Goal: Find specific page/section: Locate a particular part of the current website

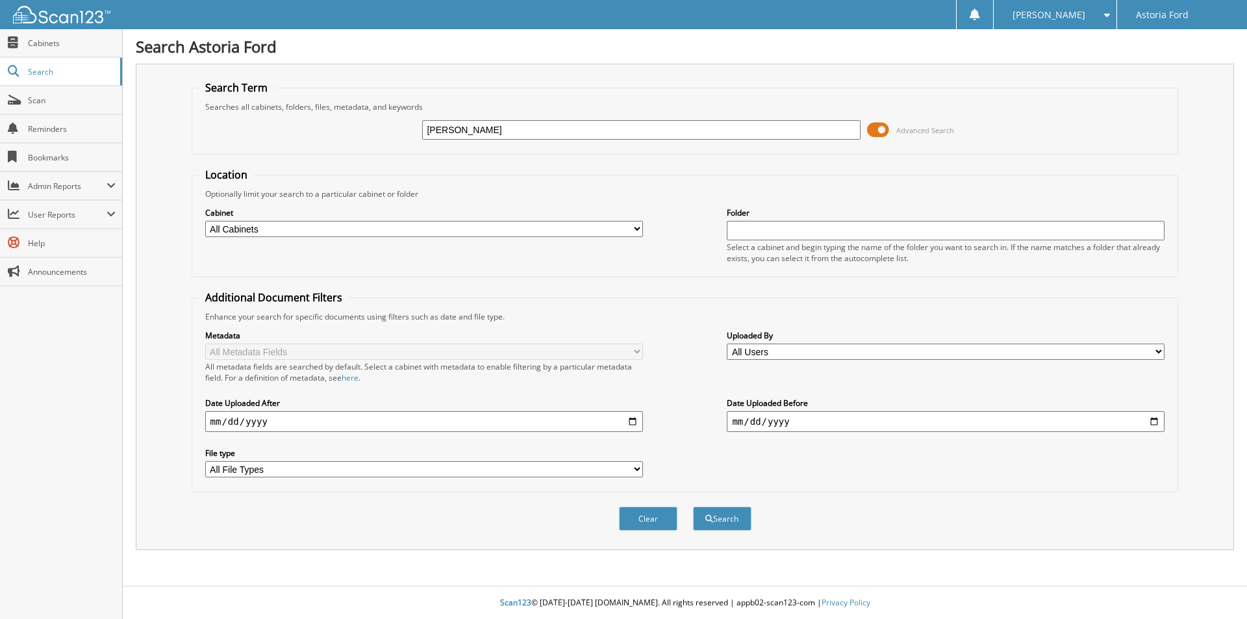
type input "bartlett, paula"
drag, startPoint x: 471, startPoint y: 231, endPoint x: 453, endPoint y: 233, distance: 17.6
click at [471, 231] on select "All Cabinets ACCOUNTS PAYABLE ACCOUNTS RECEIVABLE CAR DEALS DEAD DEALS OFFICE M…" at bounding box center [424, 229] width 438 height 16
select select "8764"
click at [205, 221] on select "All Cabinets ACCOUNTS PAYABLE ACCOUNTS RECEIVABLE CAR DEALS DEAD DEALS OFFICE M…" at bounding box center [424, 229] width 438 height 16
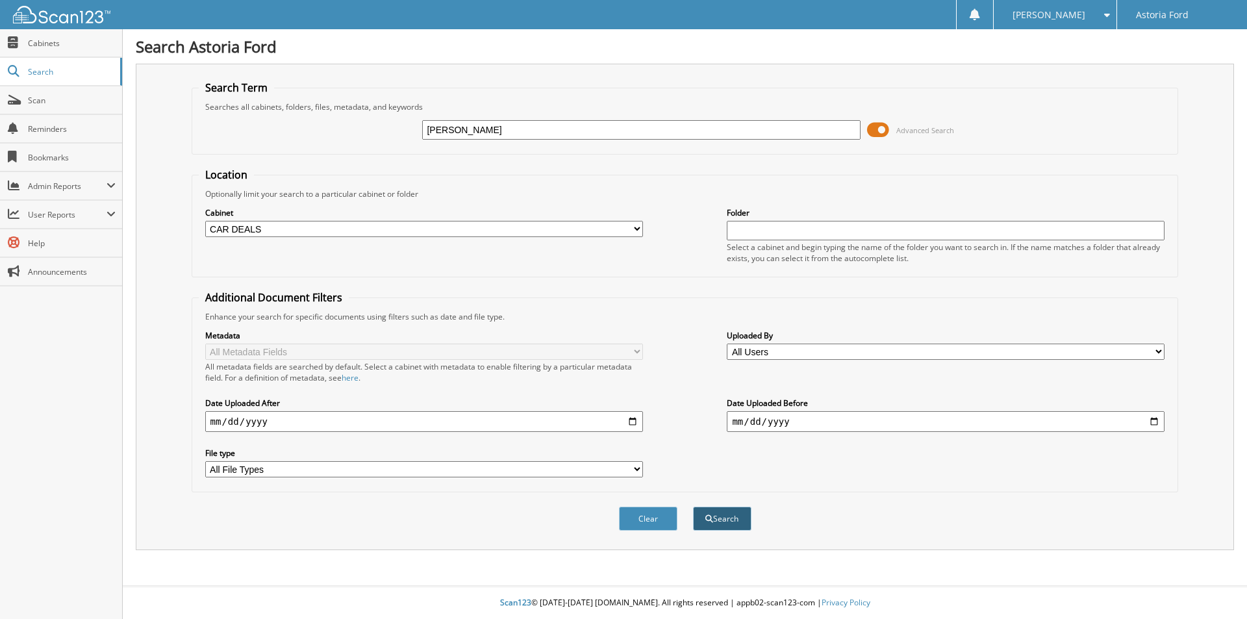
click at [725, 514] on button "Search" at bounding box center [722, 519] width 58 height 24
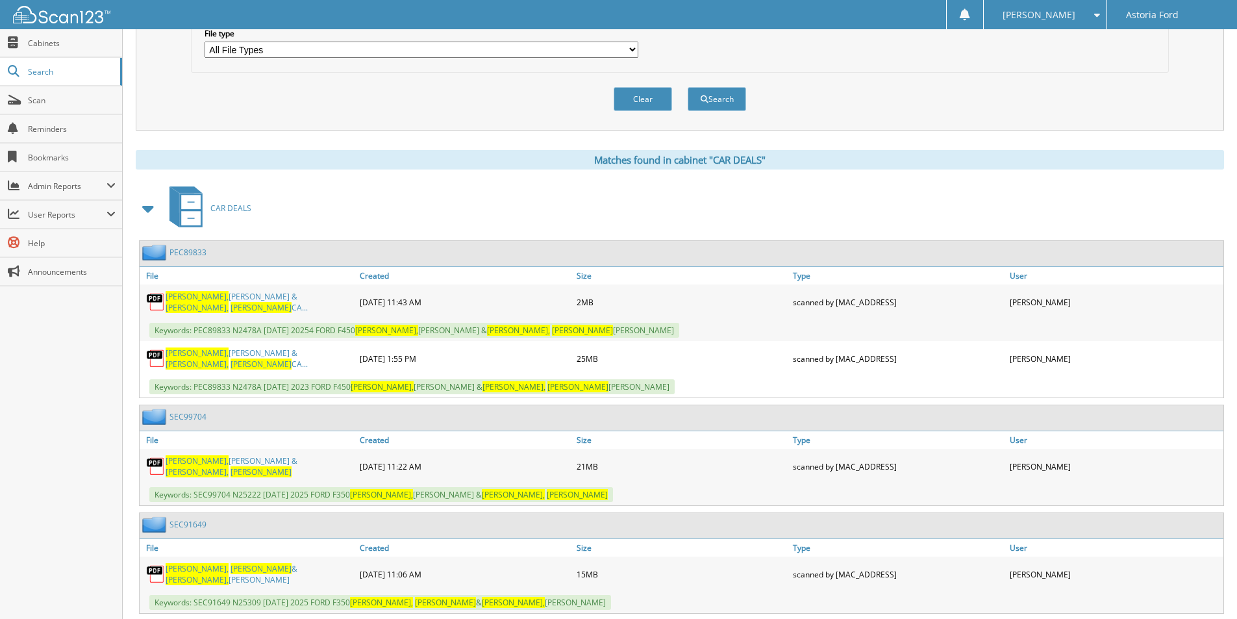
scroll to position [444, 0]
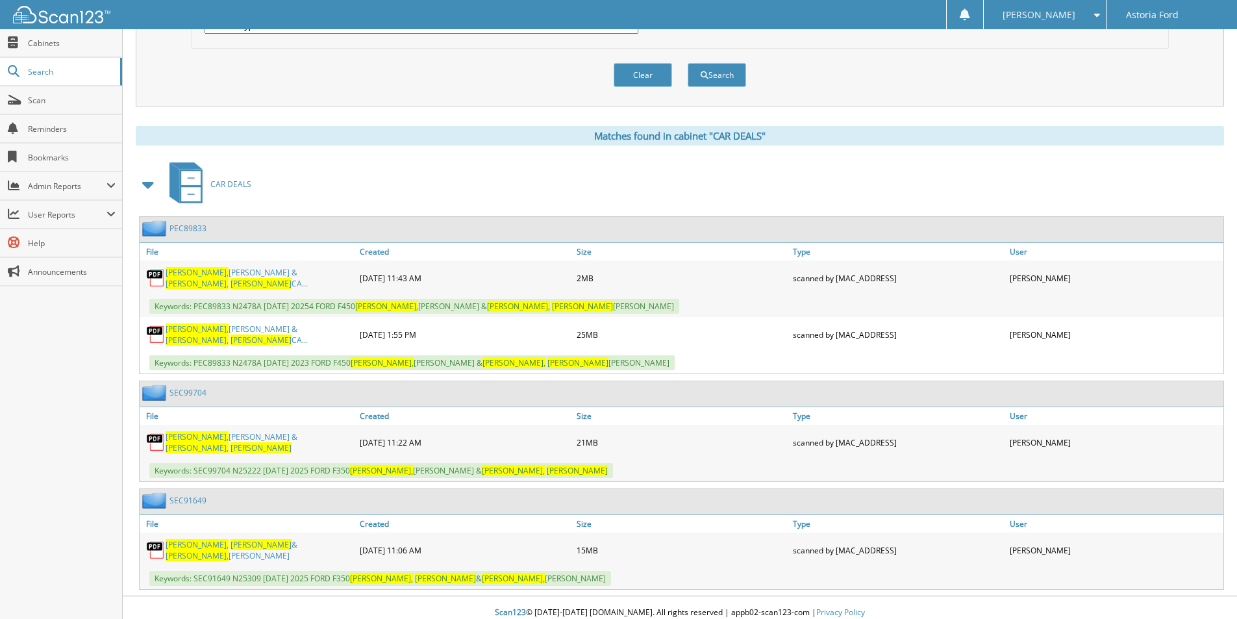
click at [183, 433] on span "BARTLETT," at bounding box center [197, 436] width 63 height 11
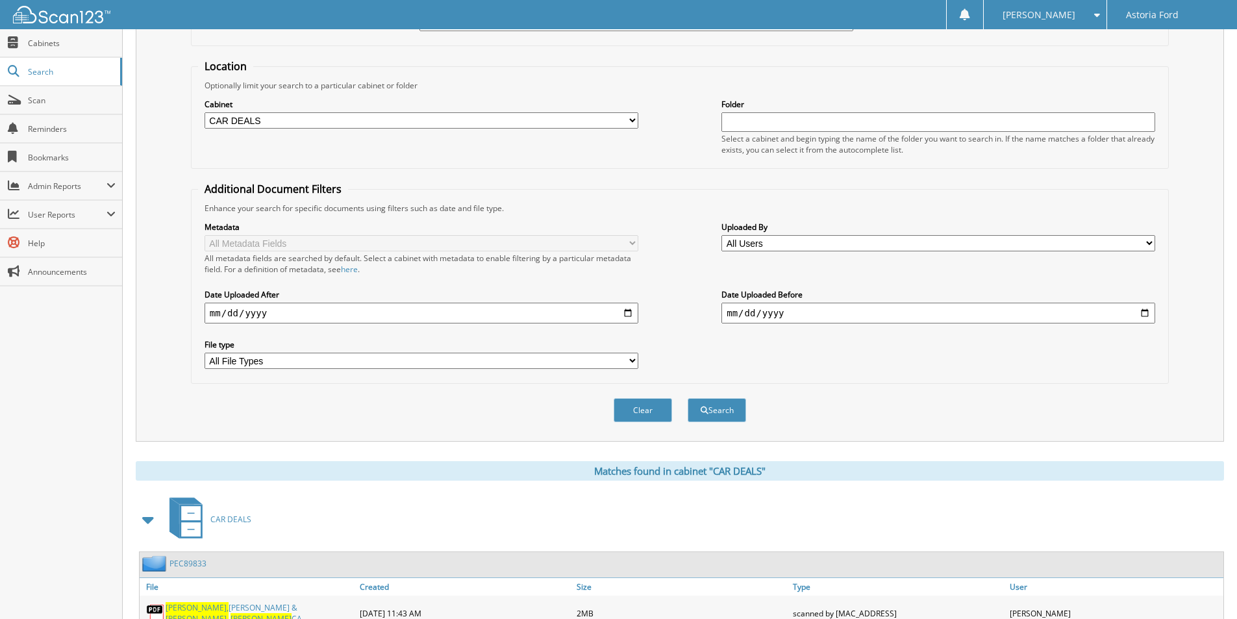
scroll to position [0, 0]
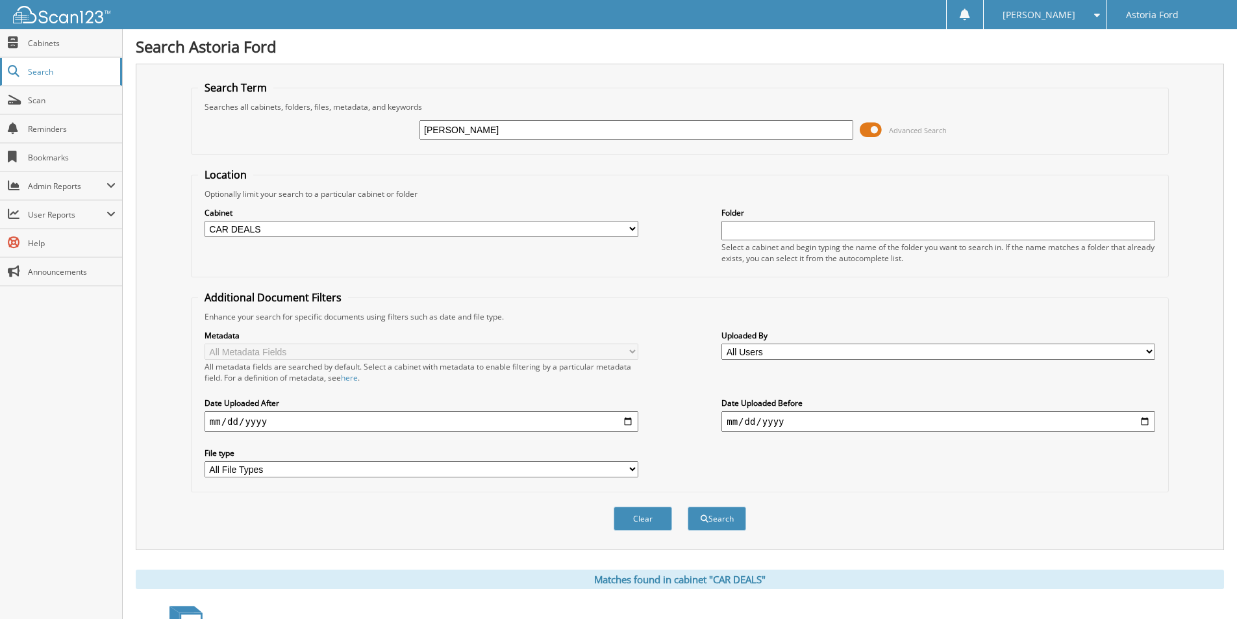
click at [42, 71] on span "Search" at bounding box center [71, 71] width 86 height 11
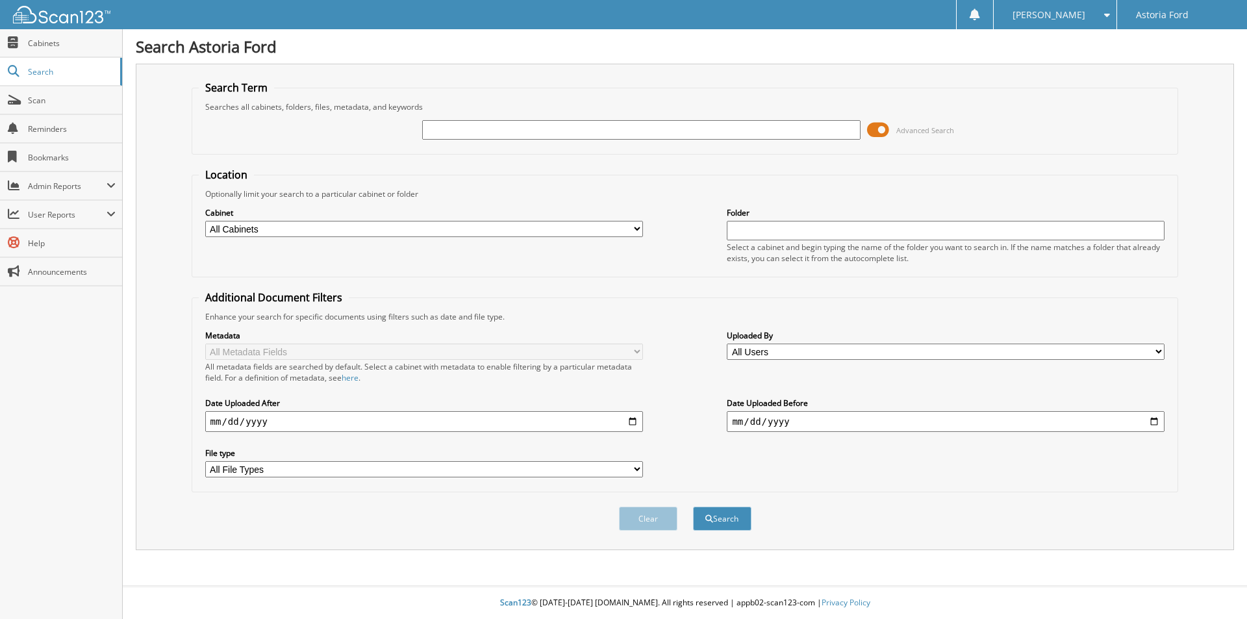
click at [480, 138] on input "text" at bounding box center [641, 129] width 438 height 19
type input "[PERSON_NAME]"
click at [693, 507] on button "Search" at bounding box center [722, 519] width 58 height 24
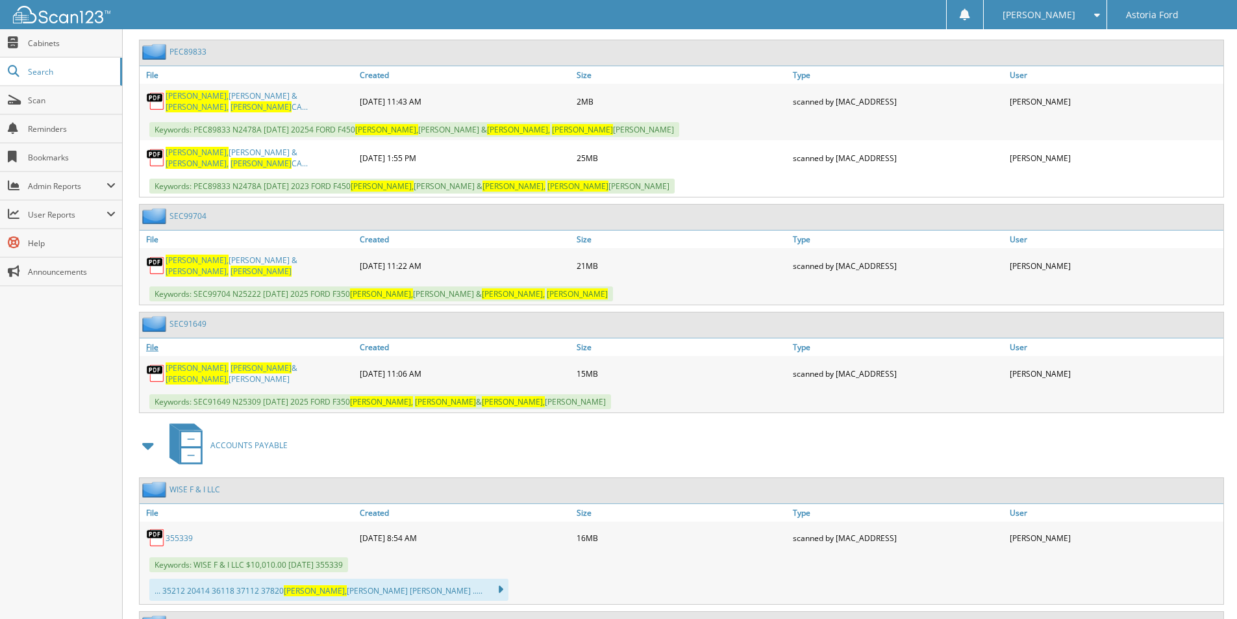
scroll to position [650, 0]
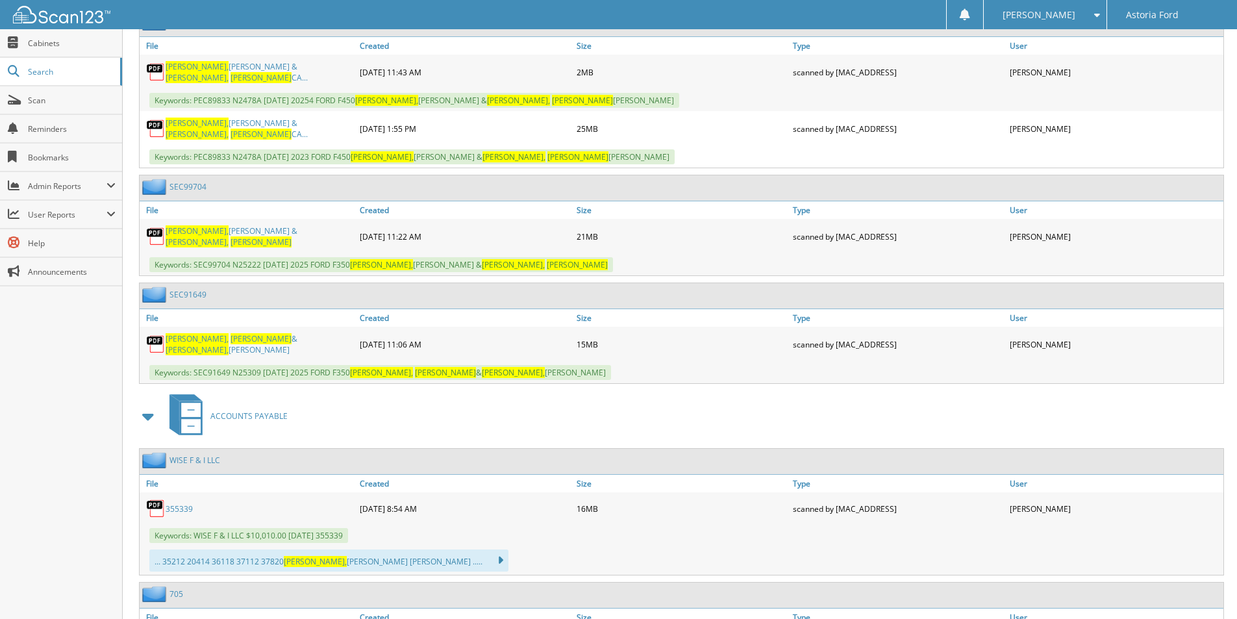
click at [192, 289] on link "SEC91649" at bounding box center [188, 294] width 37 height 11
